Goal: Information Seeking & Learning: Learn about a topic

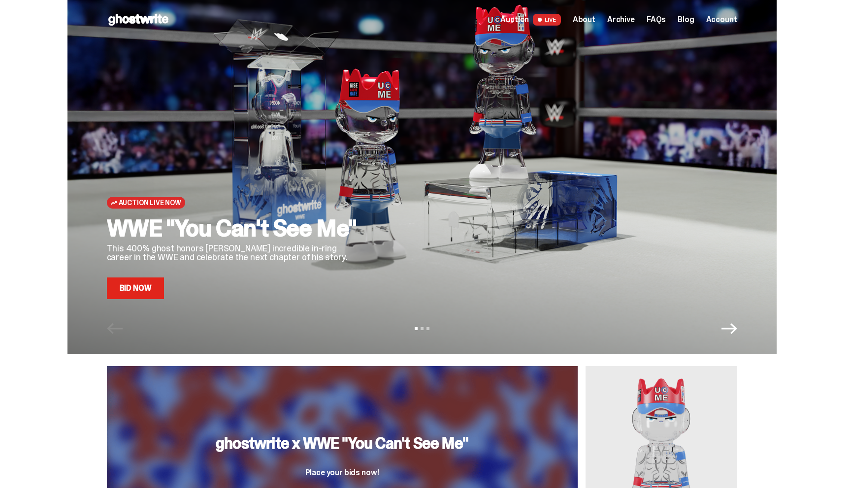
click at [133, 290] on link "Bid Now" at bounding box center [136, 289] width 58 height 22
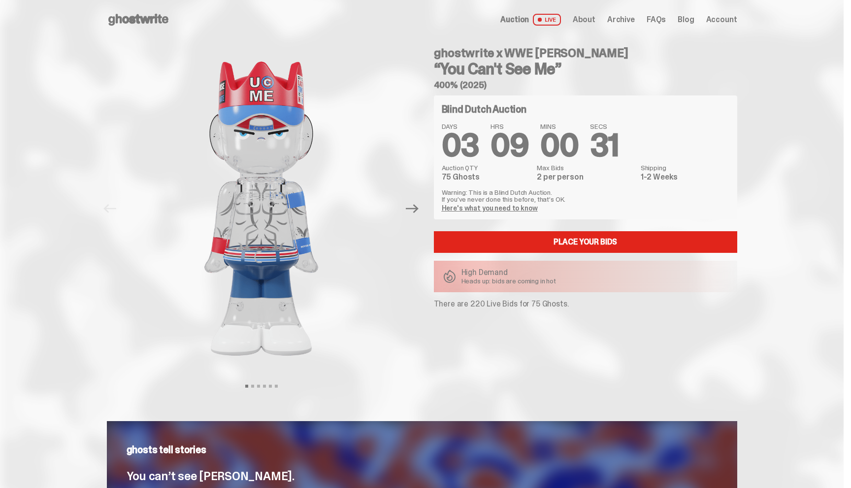
click at [140, 18] on use at bounding box center [138, 20] width 60 height 12
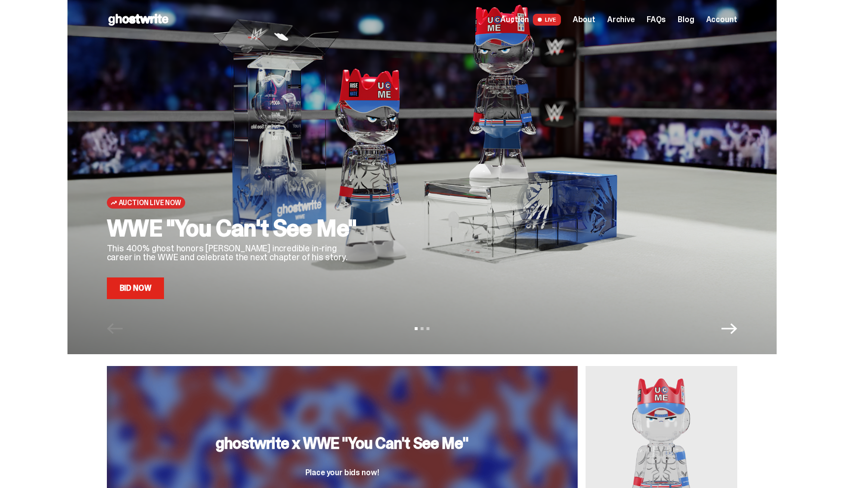
click at [632, 20] on span "Archive" at bounding box center [621, 20] width 28 height 8
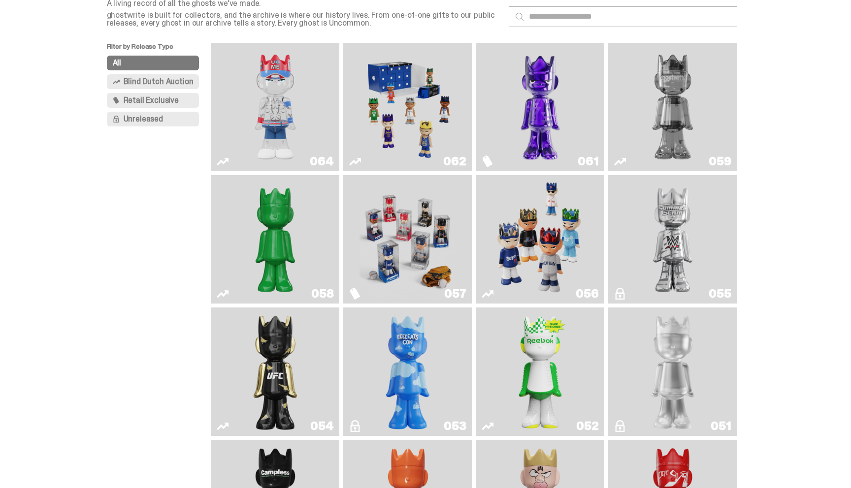
scroll to position [63, 0]
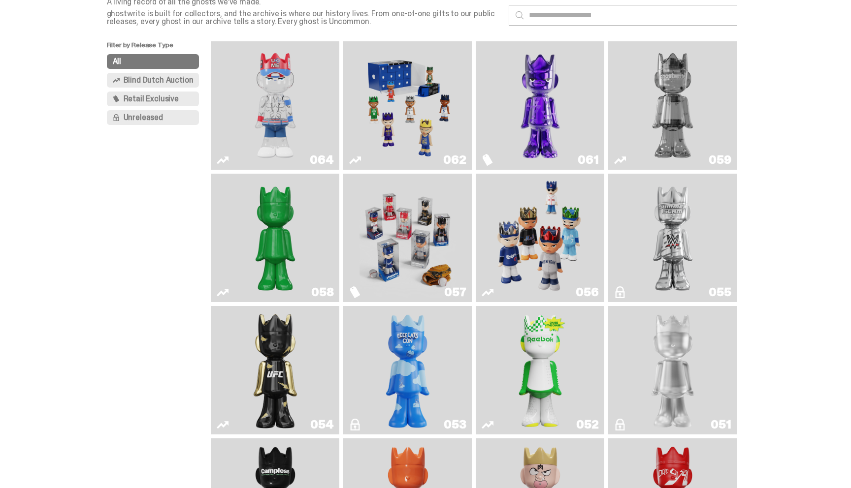
click at [427, 116] on img "Game Face (2025)" at bounding box center [407, 105] width 96 height 121
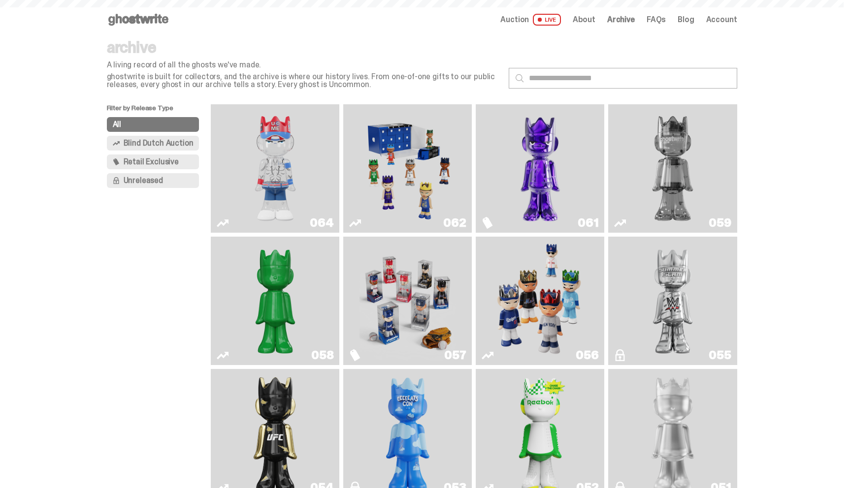
scroll to position [63, 0]
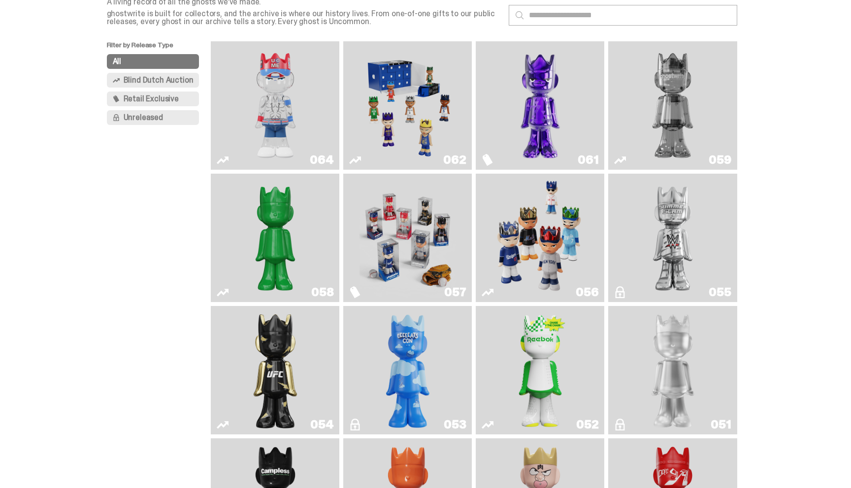
click at [664, 112] on img "Two" at bounding box center [672, 105] width 96 height 121
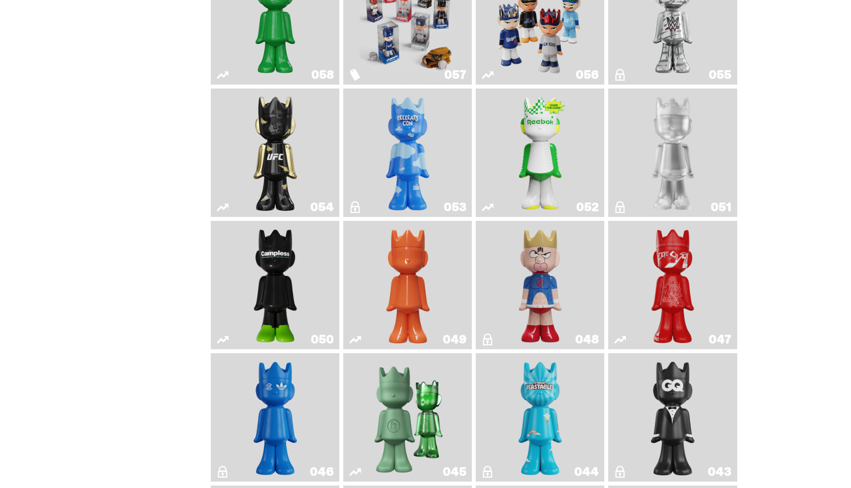
scroll to position [283, 0]
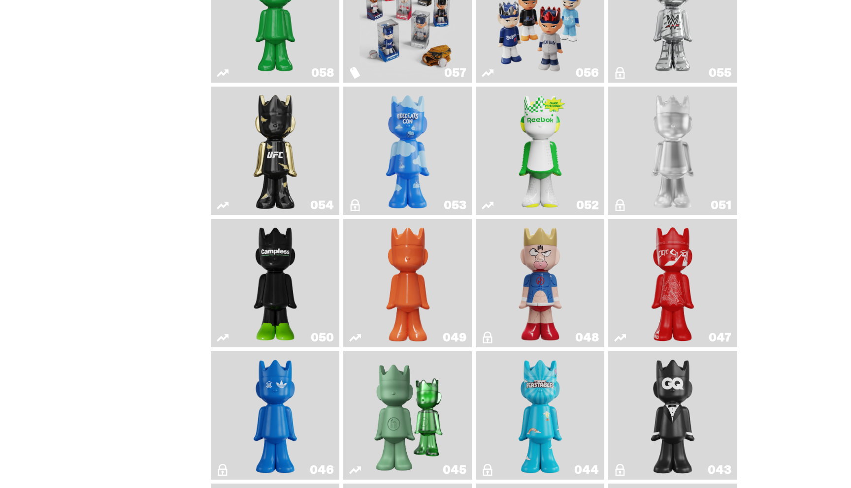
click at [261, 153] on img "Ruby" at bounding box center [275, 151] width 52 height 121
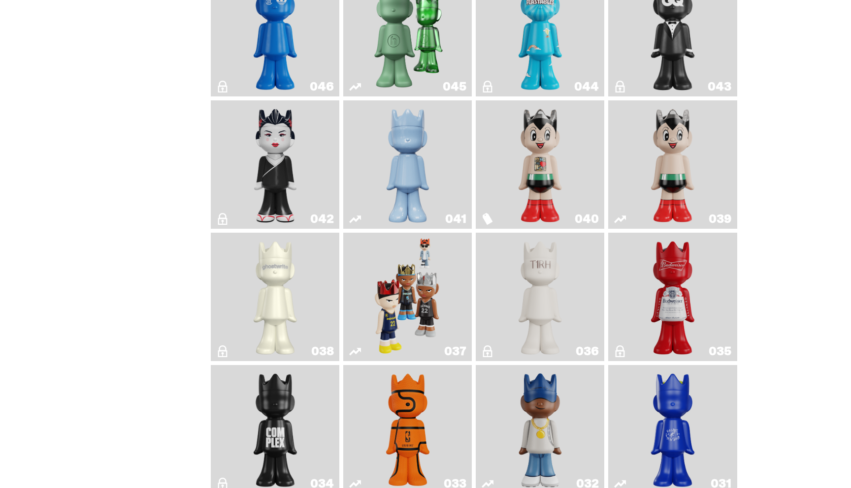
scroll to position [716, 0]
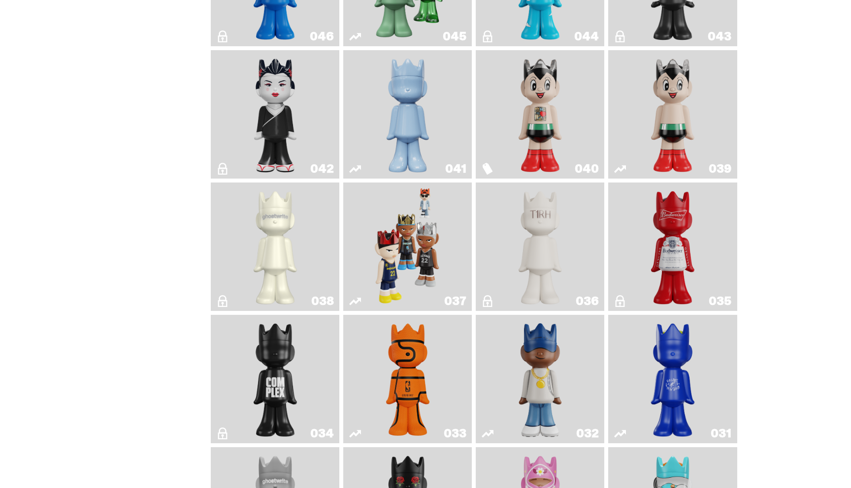
click at [414, 118] on img "Schrödinger's ghost: Winter Blue" at bounding box center [408, 114] width 52 height 121
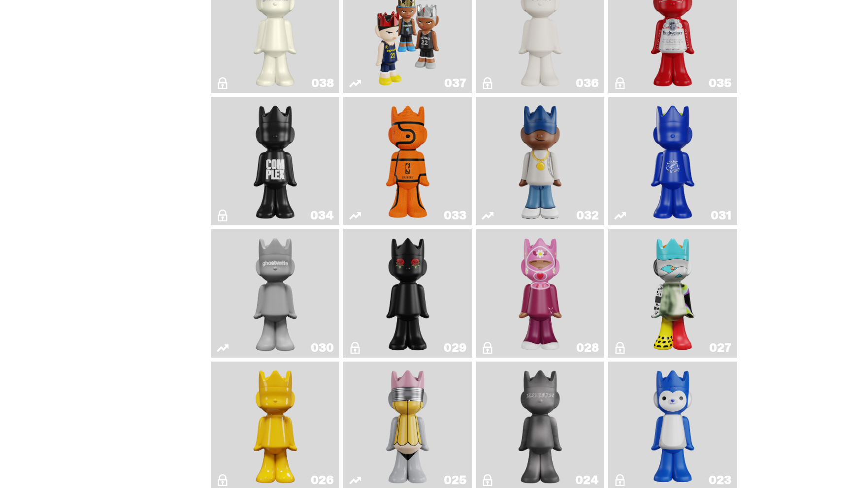
scroll to position [939, 0]
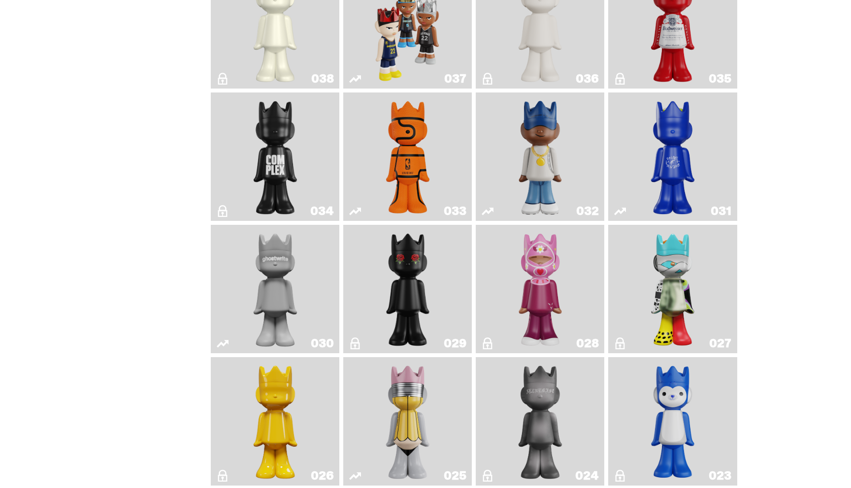
click at [403, 165] on img "Game Ball" at bounding box center [408, 156] width 52 height 121
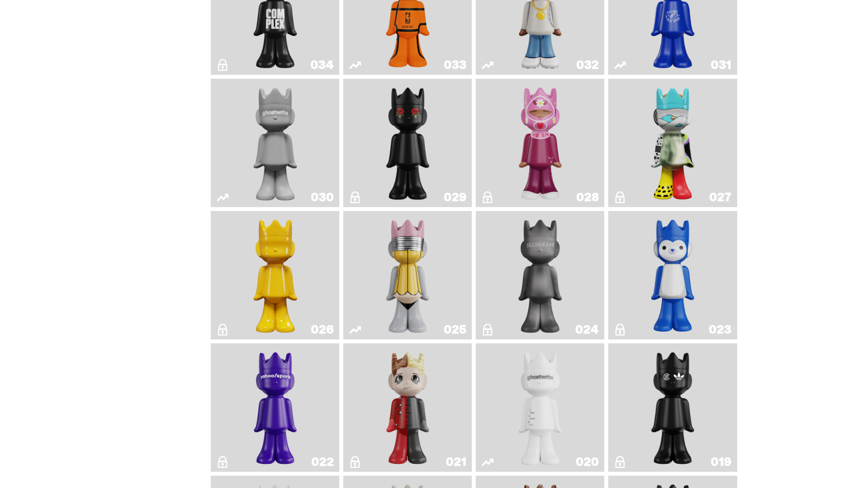
scroll to position [1088, 0]
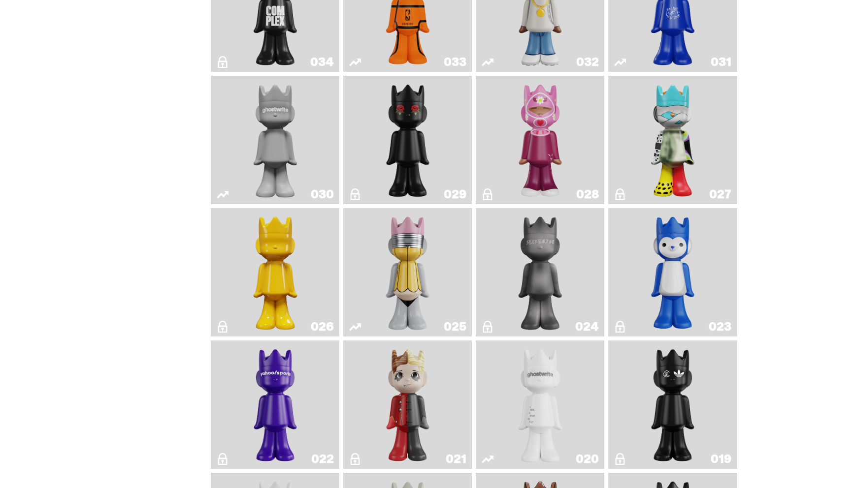
click at [420, 258] on img "No. 2 Pencil" at bounding box center [408, 272] width 68 height 121
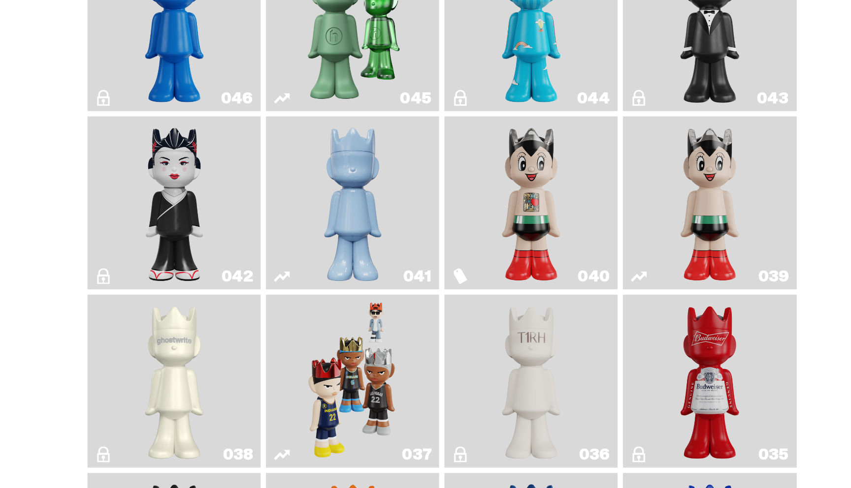
scroll to position [557, 0]
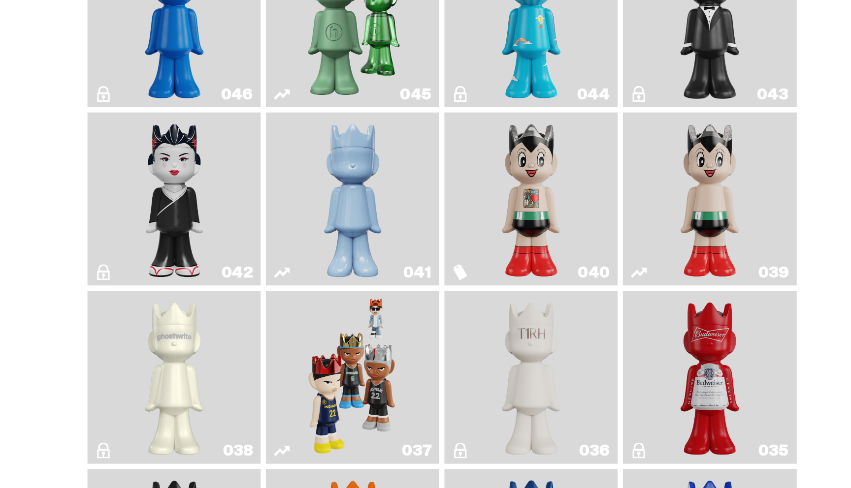
click at [654, 258] on img "Astro Boy" at bounding box center [672, 273] width 52 height 121
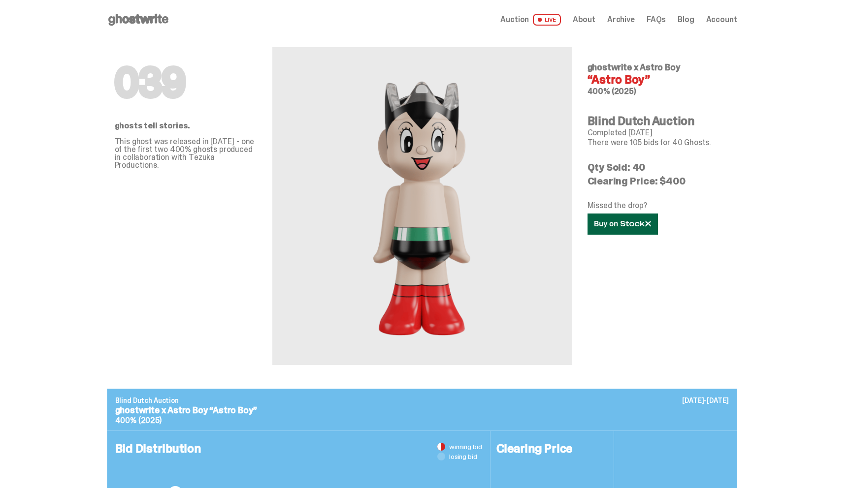
click at [603, 215] on link at bounding box center [622, 224] width 70 height 21
click at [127, 14] on icon at bounding box center [138, 20] width 63 height 16
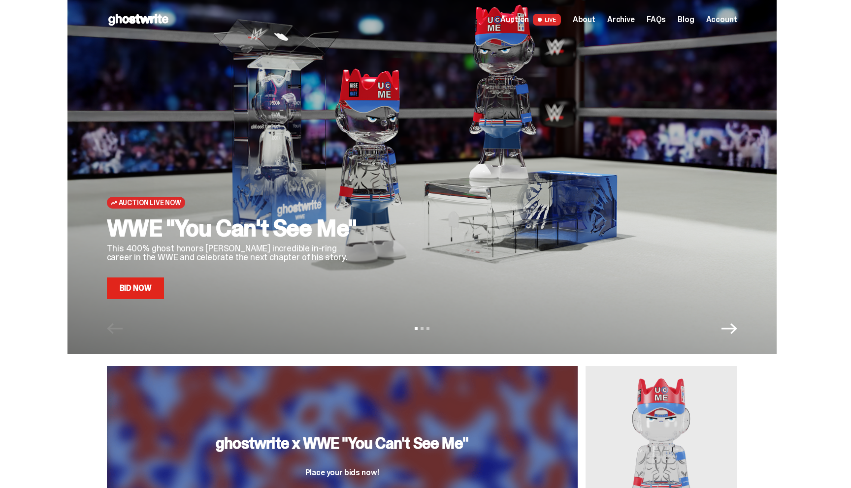
click at [134, 20] on use at bounding box center [138, 20] width 60 height 12
click at [729, 327] on icon "Next" at bounding box center [729, 329] width 16 height 16
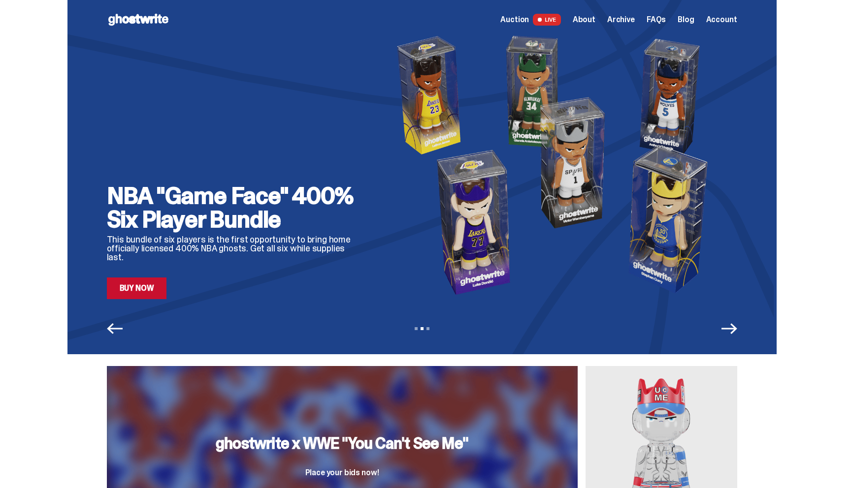
click at [729, 327] on icon "Next" at bounding box center [729, 329] width 16 height 16
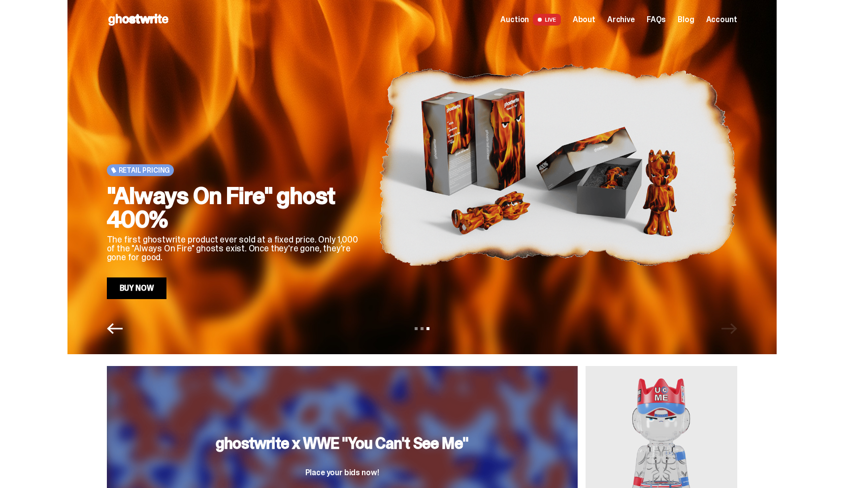
click at [729, 327] on div "View slide 1 View slide 2 View slide 3" at bounding box center [421, 329] width 709 height 16
click at [117, 328] on icon "Previous" at bounding box center [115, 328] width 16 height 11
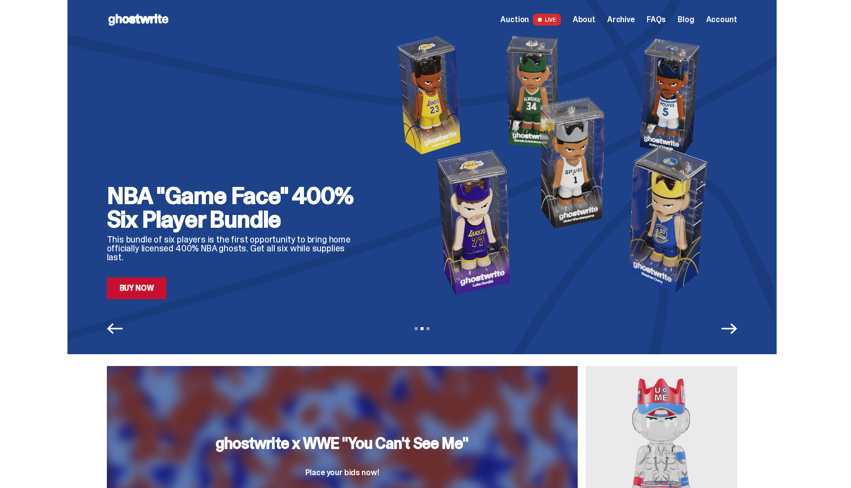
click at [118, 17] on use at bounding box center [138, 20] width 60 height 12
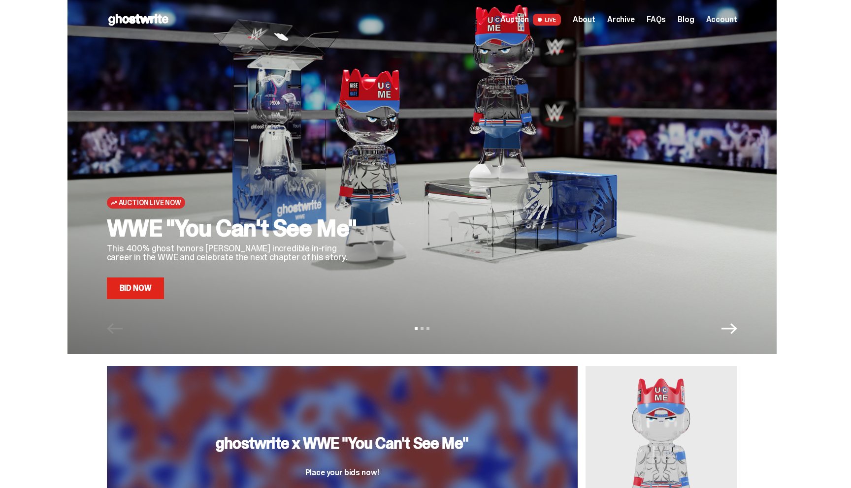
click at [125, 283] on link "Bid Now" at bounding box center [136, 289] width 58 height 22
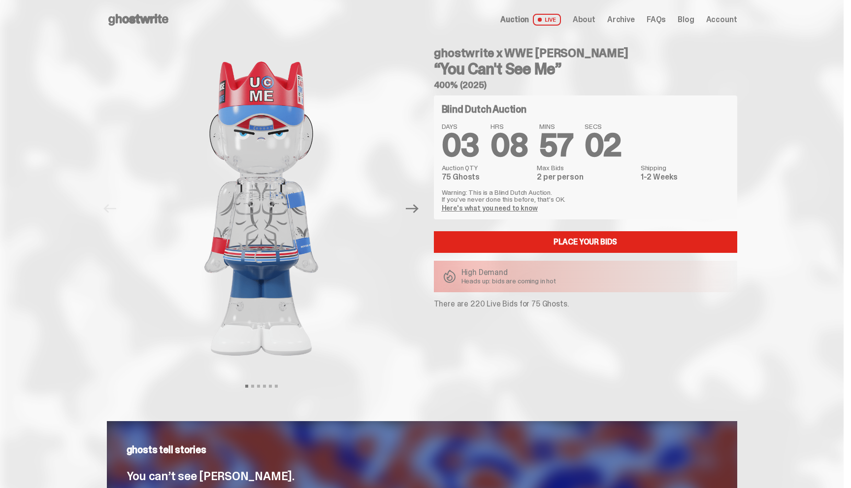
click at [119, 25] on icon at bounding box center [138, 20] width 63 height 16
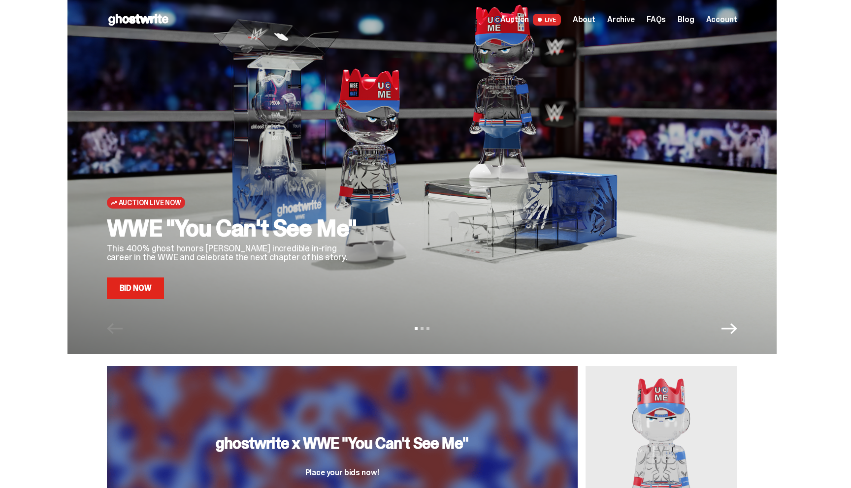
click at [595, 19] on span "About" at bounding box center [584, 20] width 23 height 8
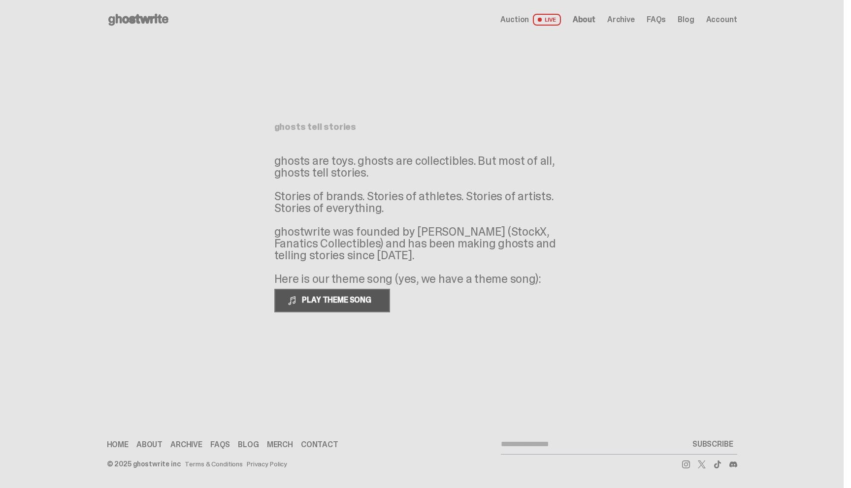
click at [319, 290] on button "PLAY THEME SONG" at bounding box center [332, 301] width 116 height 24
click at [127, 22] on use at bounding box center [138, 20] width 60 height 12
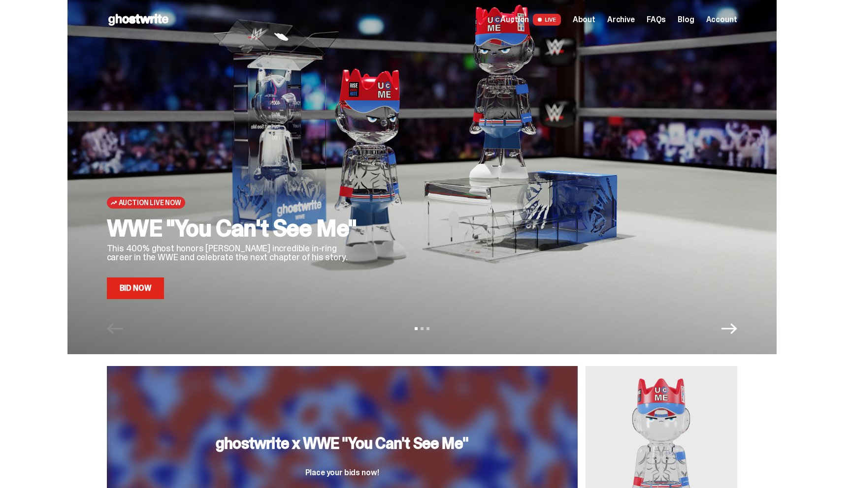
click at [121, 295] on link "Bid Now" at bounding box center [136, 289] width 58 height 22
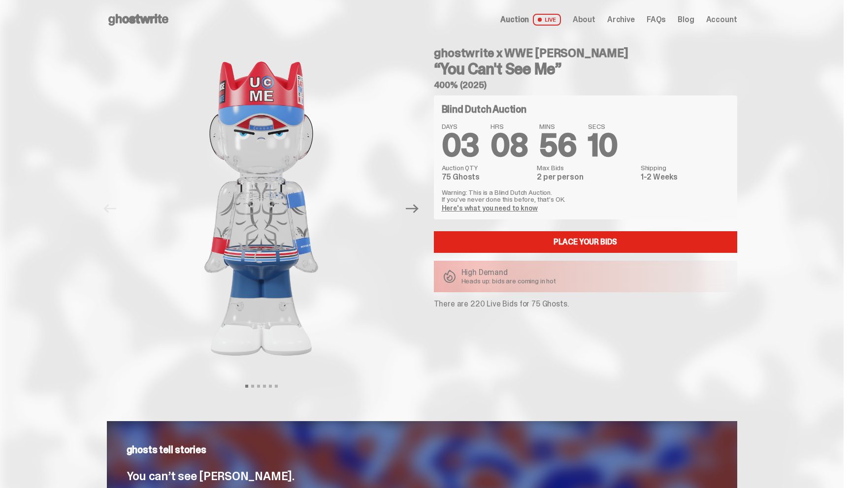
click at [139, 23] on icon at bounding box center [138, 20] width 63 height 16
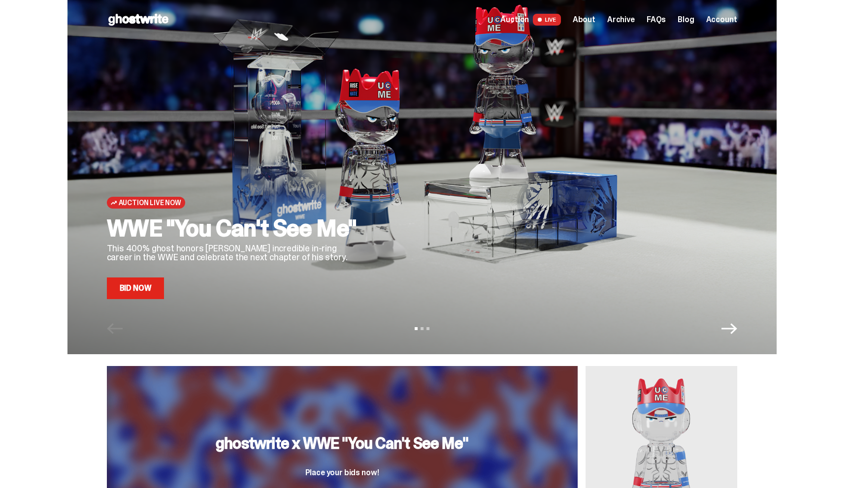
click at [737, 326] on icon "Next" at bounding box center [729, 328] width 16 height 11
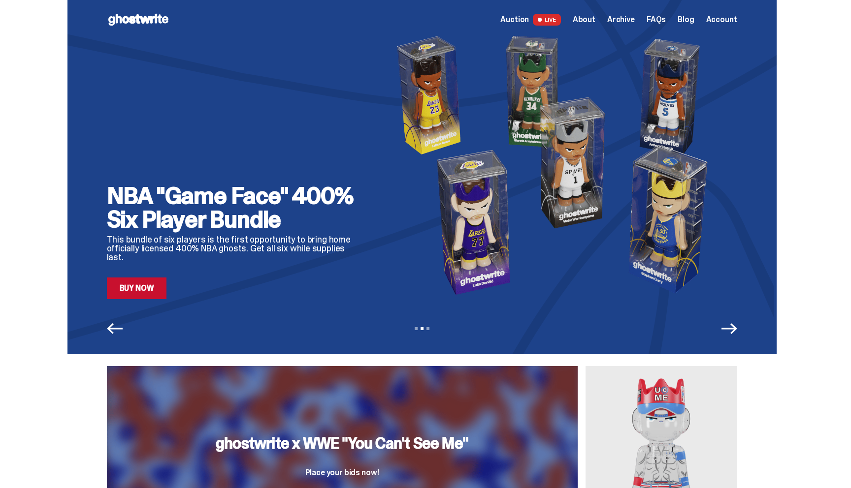
click at [737, 326] on icon "Next" at bounding box center [729, 328] width 16 height 11
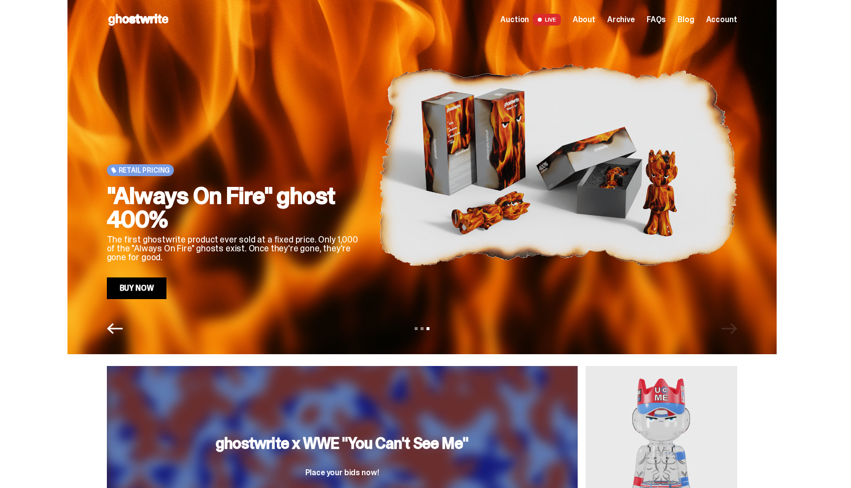
click at [737, 326] on div "View slide 1 View slide 2 View slide 3" at bounding box center [421, 329] width 709 height 16
click at [115, 331] on icon "Previous" at bounding box center [115, 328] width 16 height 11
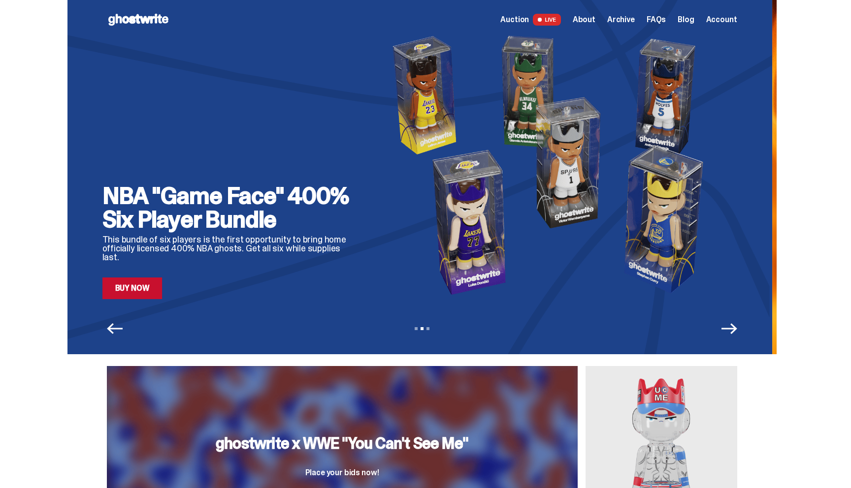
click at [115, 331] on icon "Previous" at bounding box center [115, 328] width 16 height 11
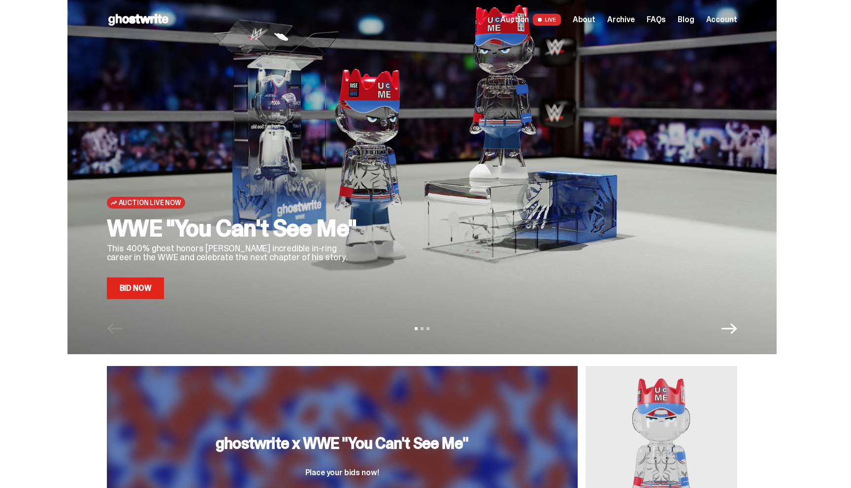
click at [625, 19] on span "Archive" at bounding box center [621, 20] width 28 height 8
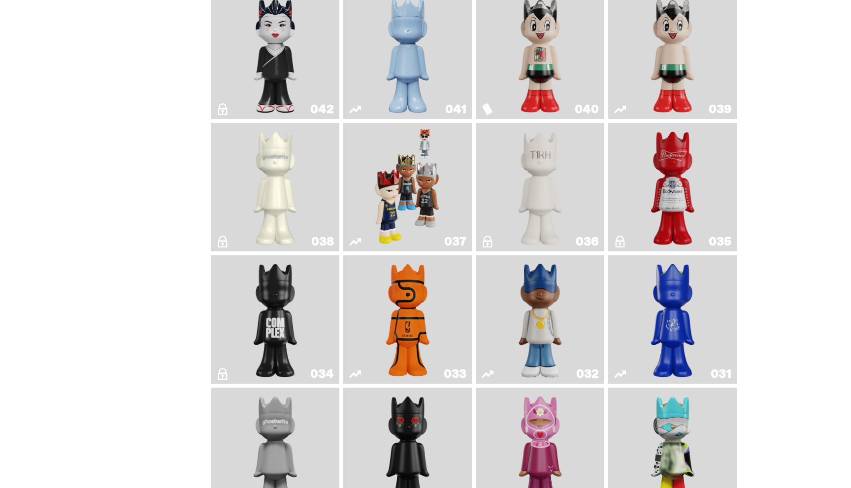
scroll to position [777, 0]
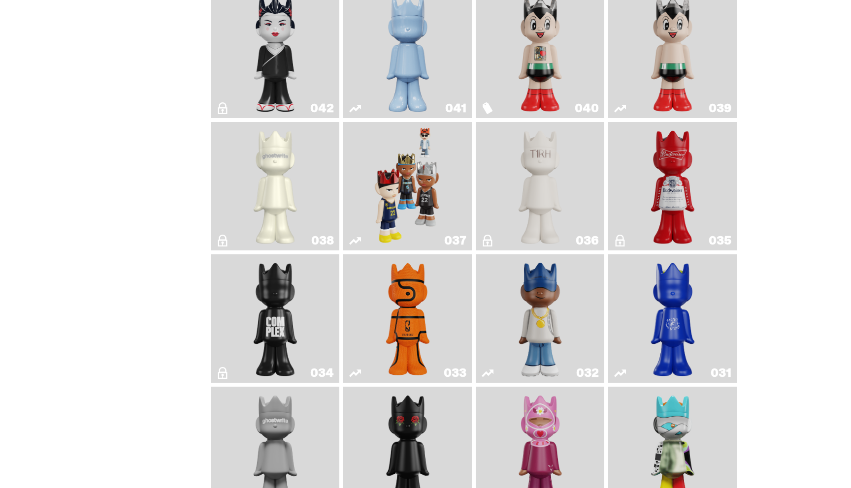
click at [659, 62] on img "Astro Boy" at bounding box center [672, 54] width 52 height 121
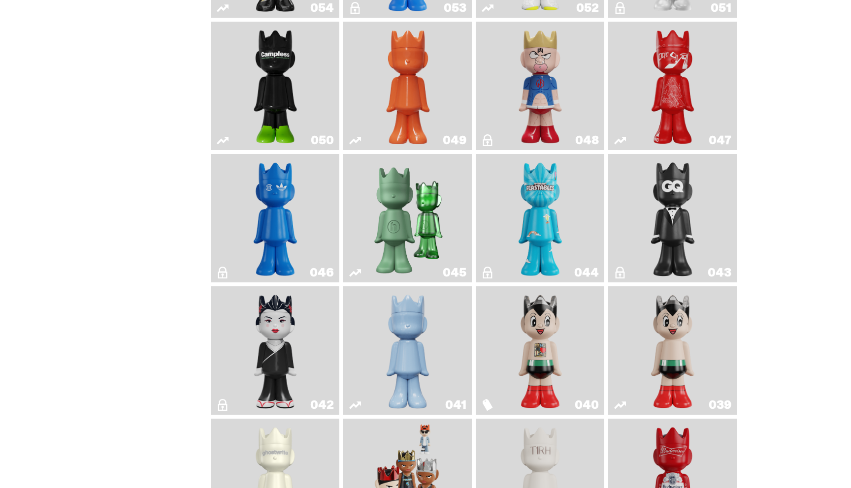
scroll to position [482, 0]
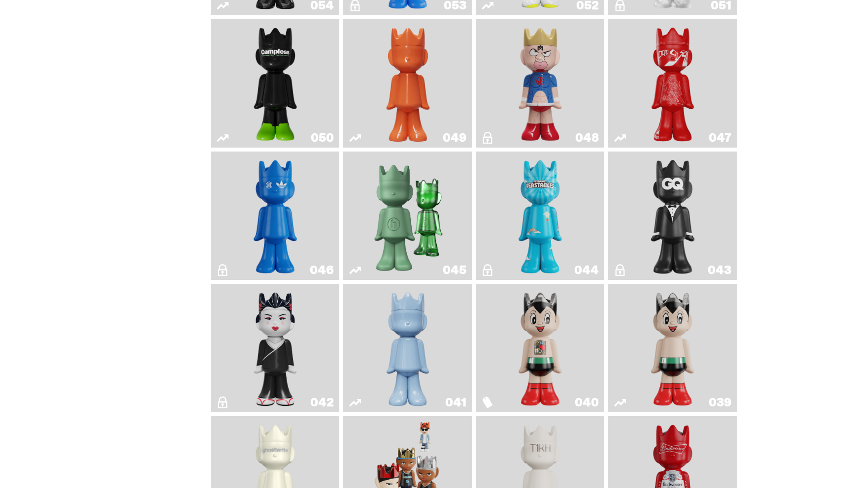
click at [520, 226] on img "Feastables" at bounding box center [540, 216] width 52 height 121
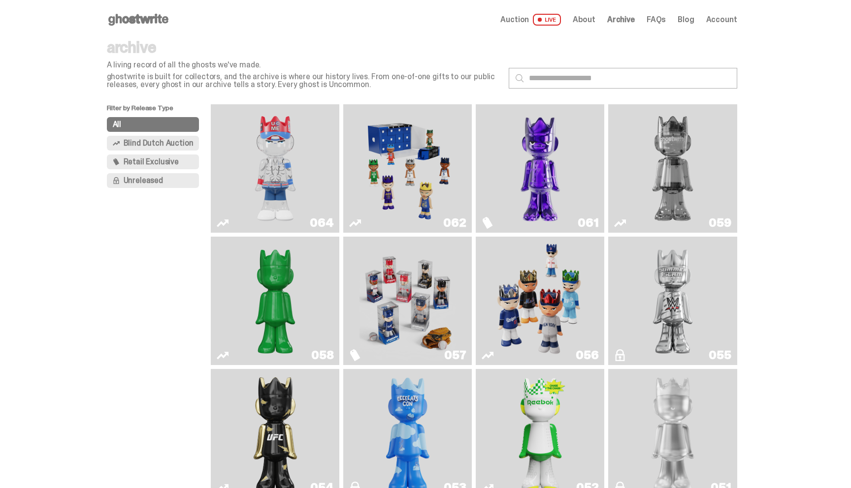
click at [170, 179] on button "Unreleased" at bounding box center [153, 180] width 93 height 15
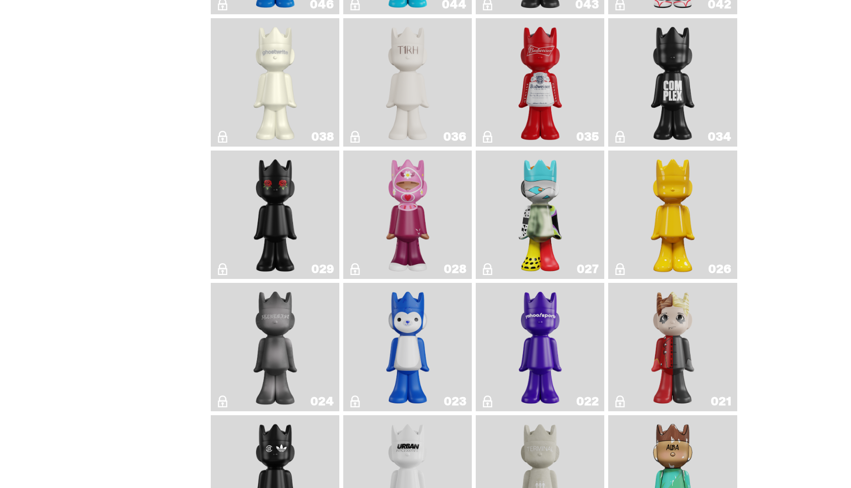
scroll to position [356, 0]
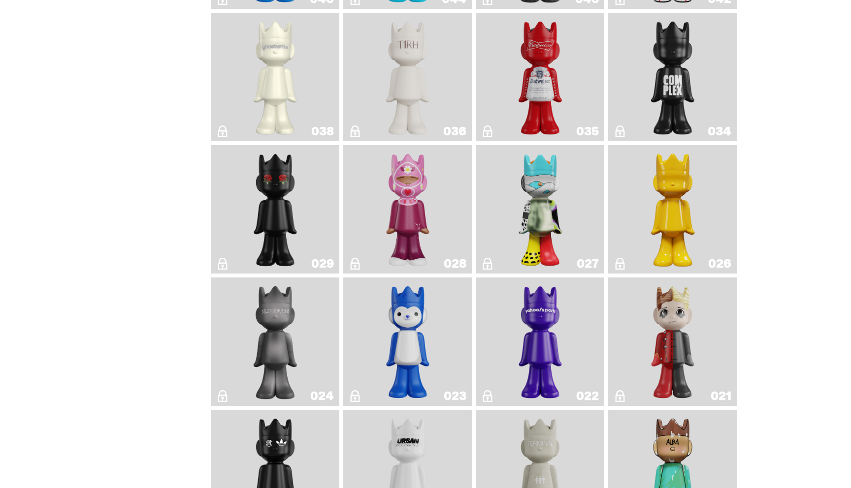
click at [653, 208] on img "Schrödinger's ghost: New Dawn" at bounding box center [672, 209] width 68 height 121
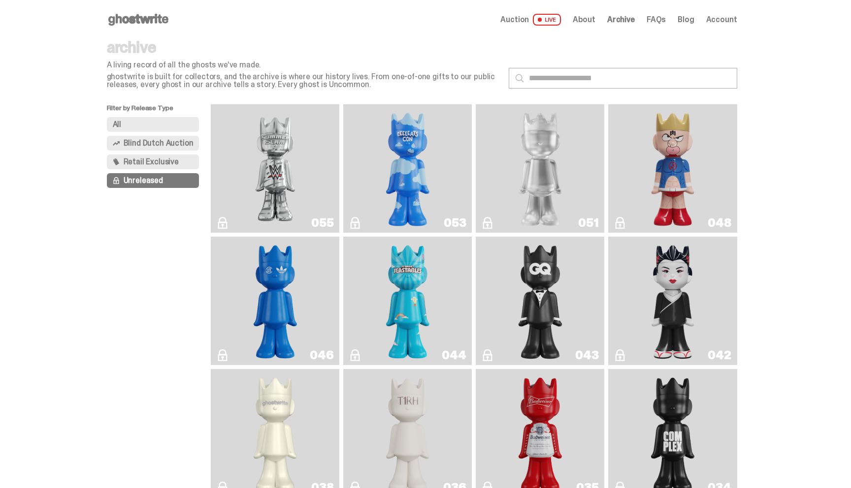
click at [141, 142] on span "Blind Dutch Auction" at bounding box center [159, 143] width 70 height 8
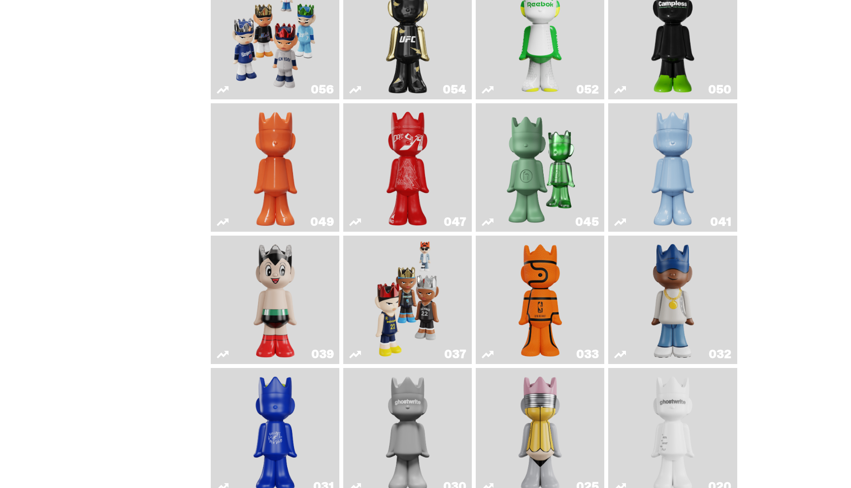
scroll to position [273, 0]
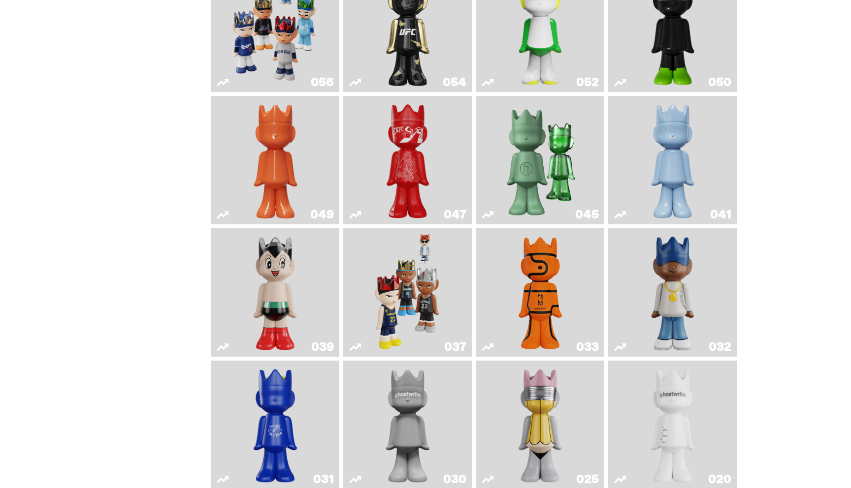
click at [550, 296] on img "Game Ball" at bounding box center [540, 292] width 52 height 121
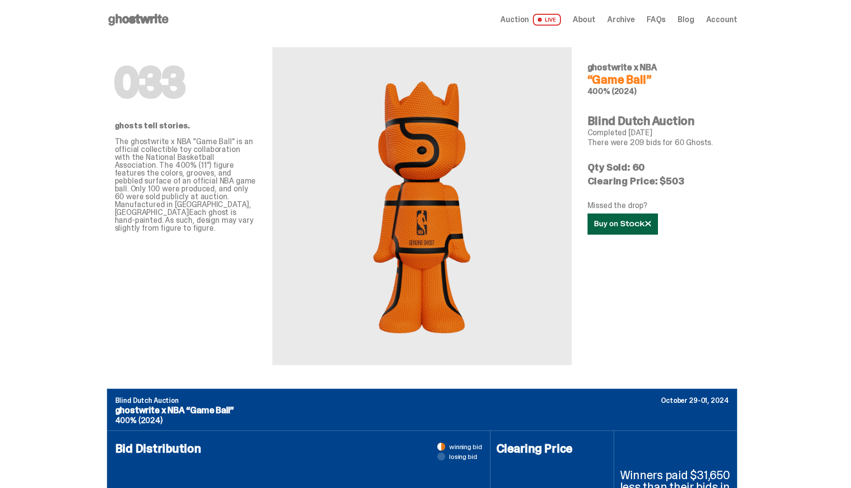
click at [637, 223] on use at bounding box center [622, 224] width 56 height 7
click at [137, 18] on use at bounding box center [138, 20] width 60 height 12
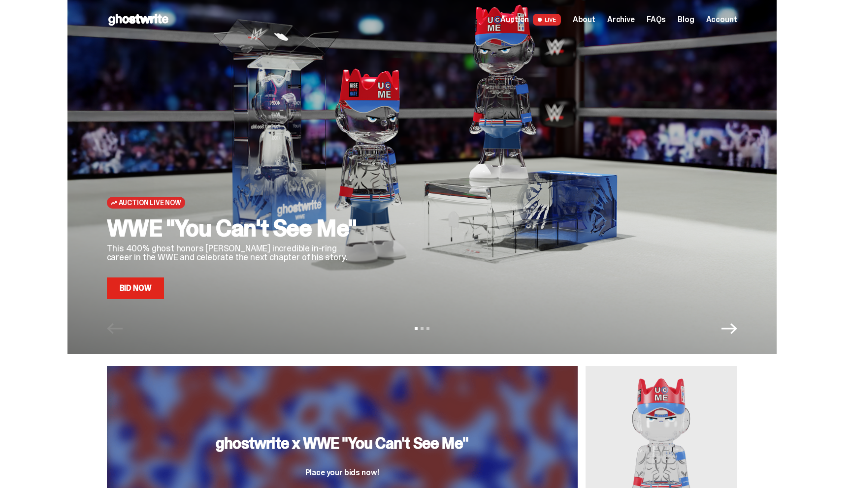
click at [591, 18] on span "About" at bounding box center [584, 20] width 23 height 8
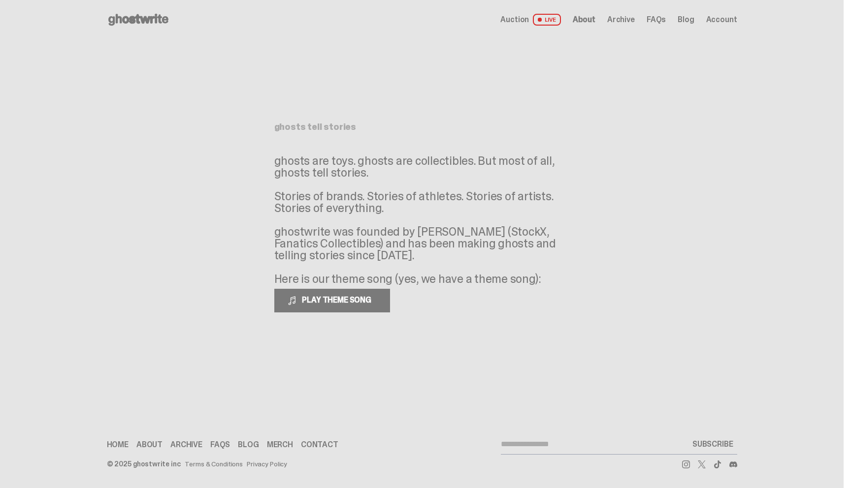
click at [643, 7] on div "Open main menu Home Auction LIVE About Archive FAQs Blog Account" at bounding box center [422, 19] width 630 height 39
click at [630, 21] on span "Archive" at bounding box center [621, 20] width 28 height 8
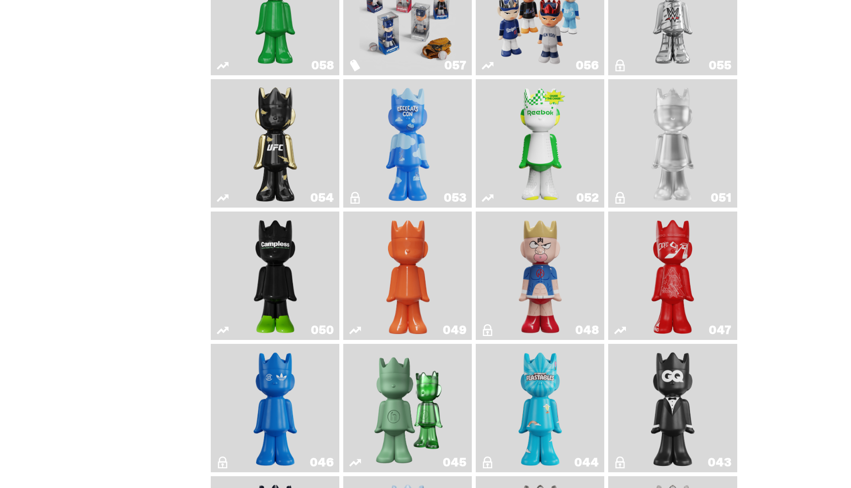
scroll to position [290, 0]
click at [310, 165] on link "054" at bounding box center [275, 143] width 117 height 121
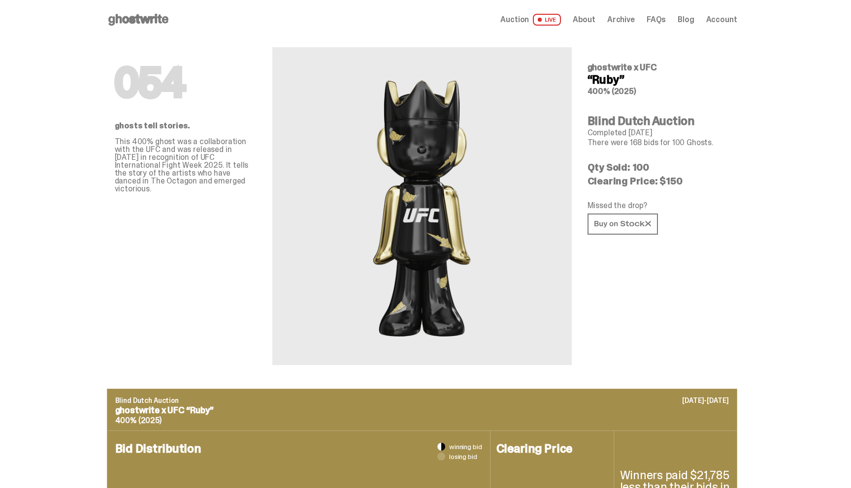
click at [143, 18] on icon at bounding box center [138, 20] width 63 height 16
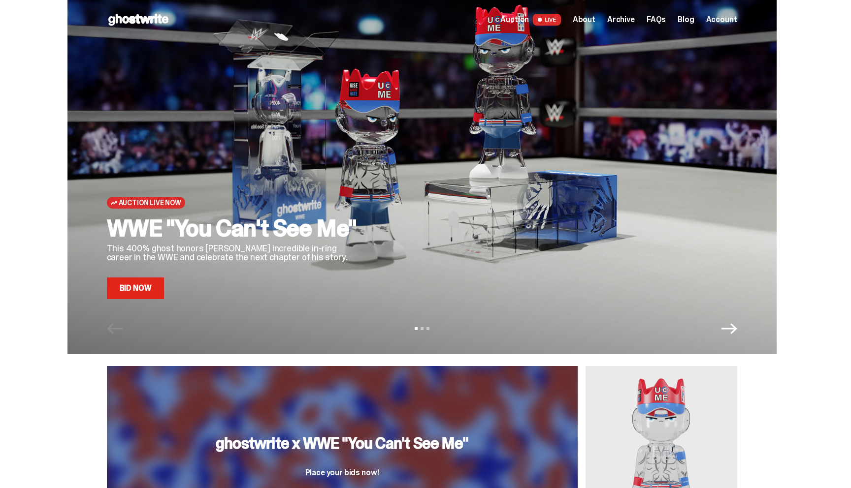
click at [621, 20] on span "Archive" at bounding box center [621, 20] width 28 height 8
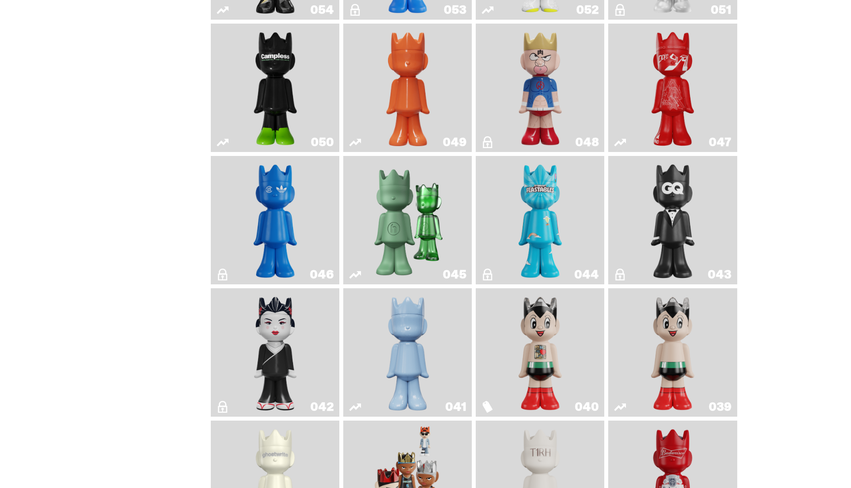
scroll to position [483, 0]
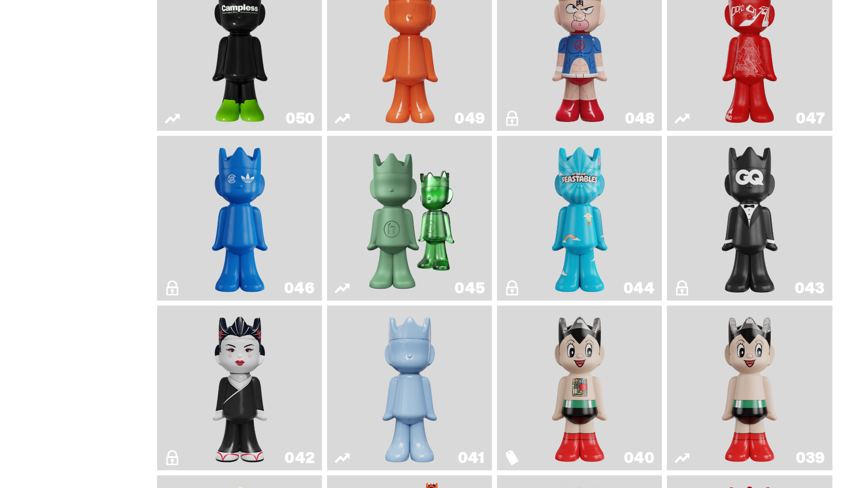
click at [404, 205] on img "Present" at bounding box center [407, 215] width 83 height 121
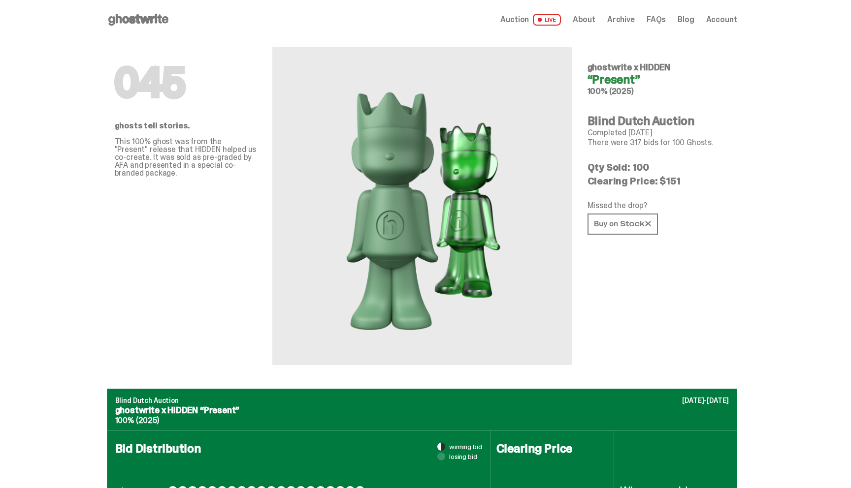
click at [126, 18] on use at bounding box center [138, 20] width 60 height 12
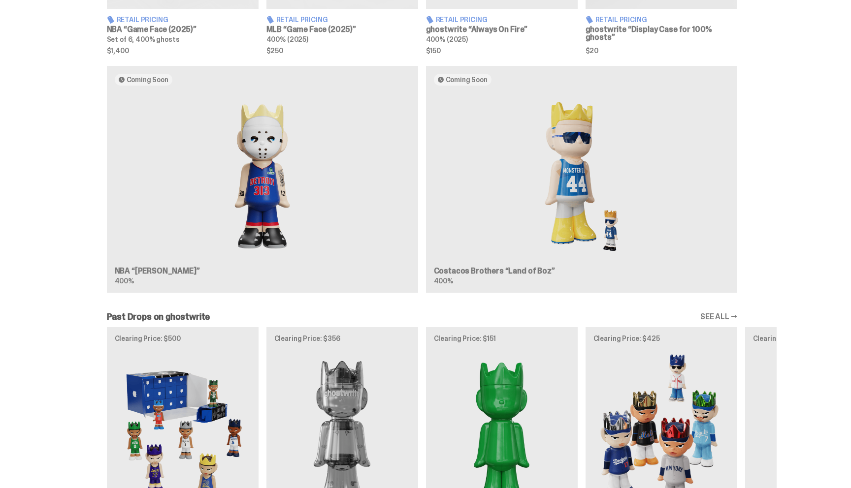
scroll to position [784, 0]
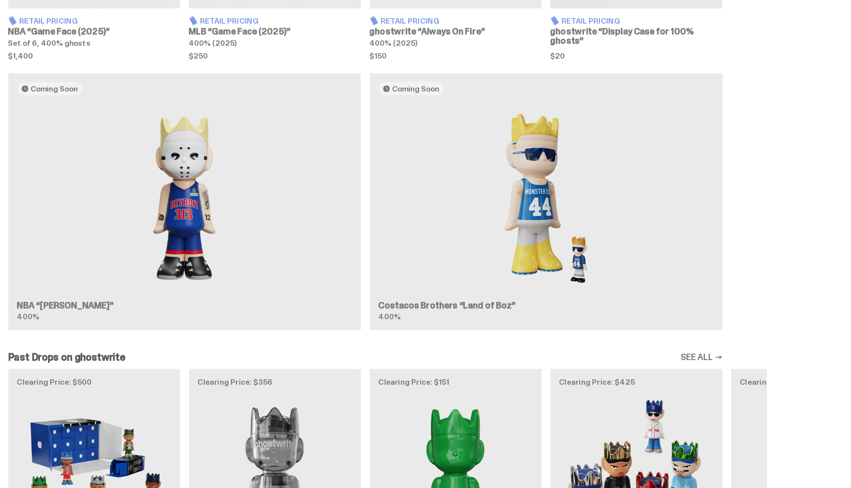
click at [494, 269] on div "Coming Soon NBA “Eminem” 400% Coming Soon Costacos Brothers “Land of Boz” 400%" at bounding box center [421, 181] width 709 height 235
click at [580, 139] on div "Coming Soon NBA “Eminem” 400% Coming Soon Costacos Brothers “Land of Boz” 400%" at bounding box center [421, 181] width 709 height 235
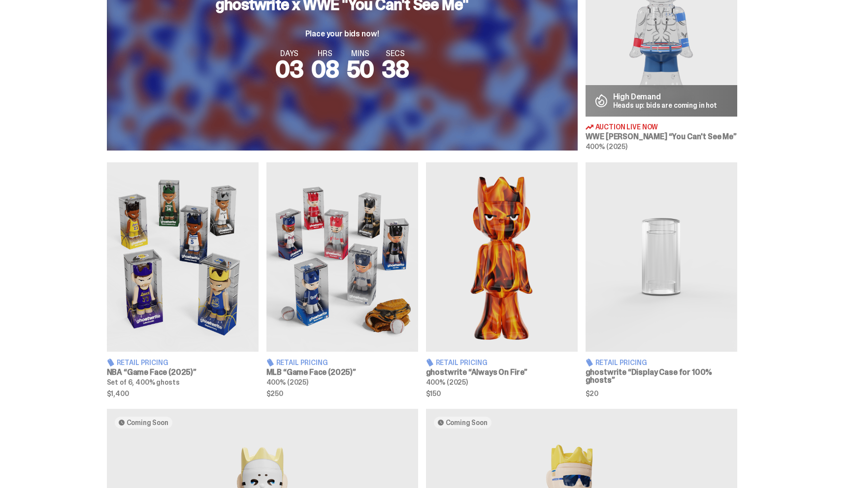
scroll to position [0, 0]
